Goal: Transaction & Acquisition: Book appointment/travel/reservation

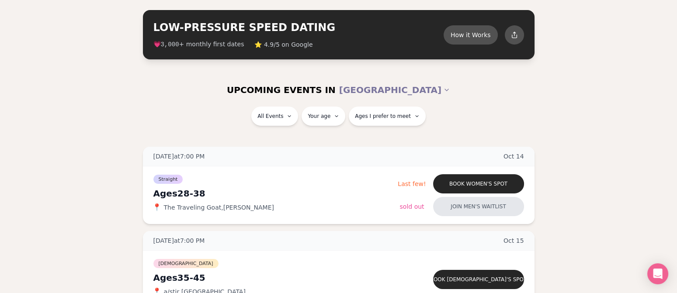
scroll to position [51, 0]
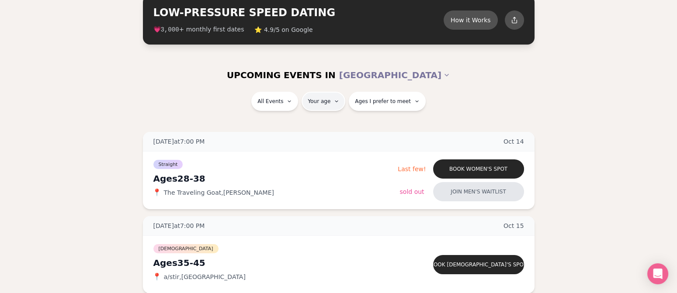
type input "**"
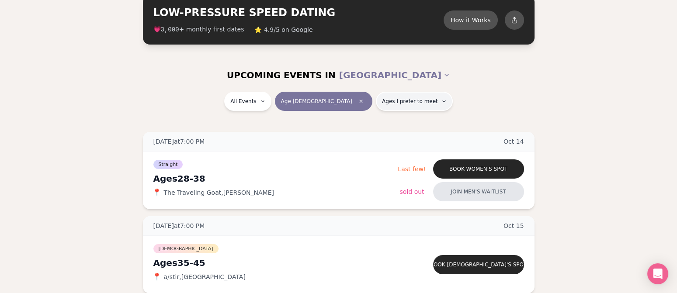
click at [384, 101] on span "Ages I prefer to meet" at bounding box center [410, 101] width 56 height 7
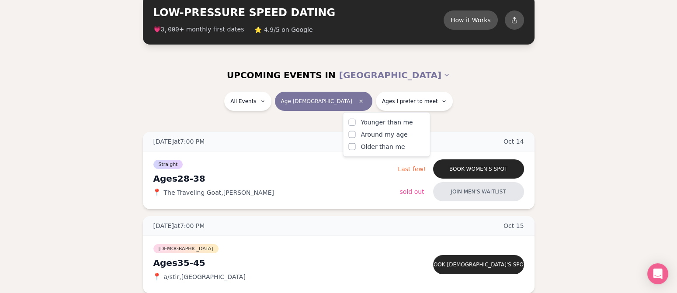
click at [380, 147] on span "Older than me" at bounding box center [382, 146] width 44 height 9
click at [355, 147] on button "Older than me" at bounding box center [351, 146] width 7 height 7
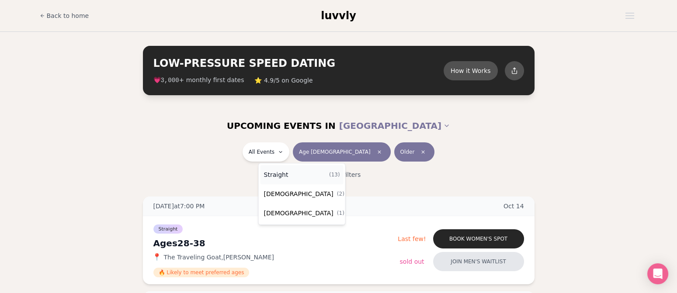
click at [284, 172] on span "Straight" at bounding box center [276, 174] width 24 height 9
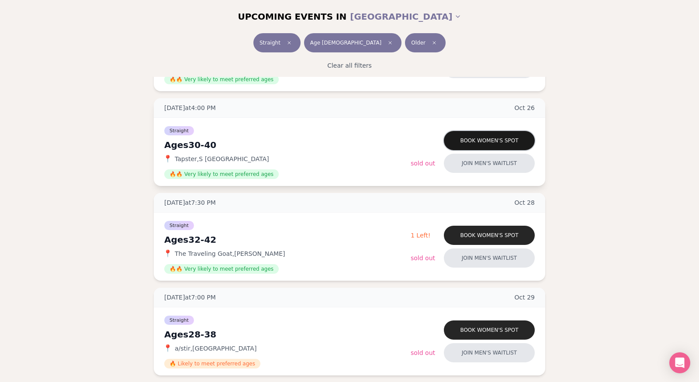
scroll to position [372, 0]
click at [495, 139] on button "Book women's spot" at bounding box center [489, 141] width 91 height 19
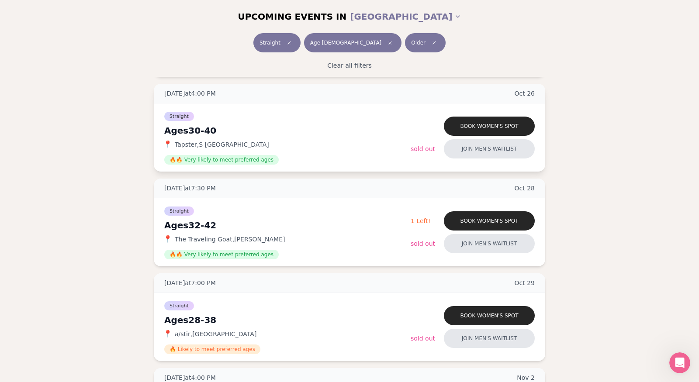
scroll to position [388, 0]
